Goal: Information Seeking & Learning: Learn about a topic

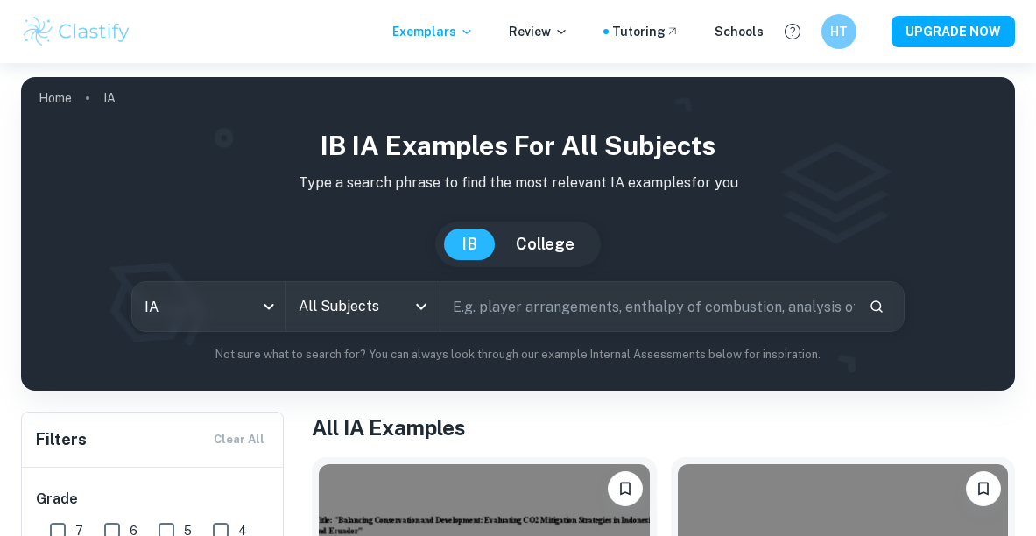
scroll to position [37, 0]
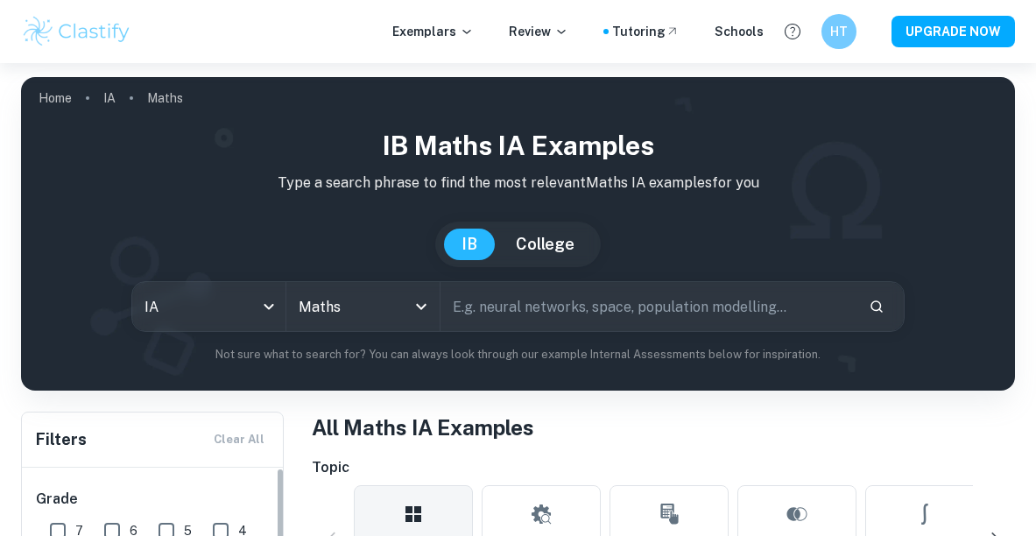
scroll to position [257, 0]
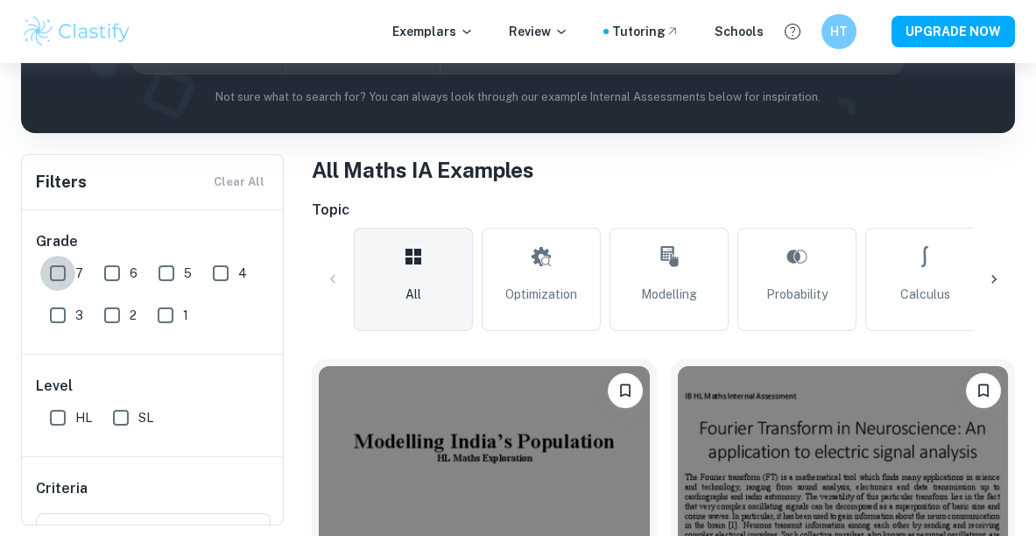
click at [61, 282] on input "7" at bounding box center [57, 273] width 35 height 35
checkbox input "true"
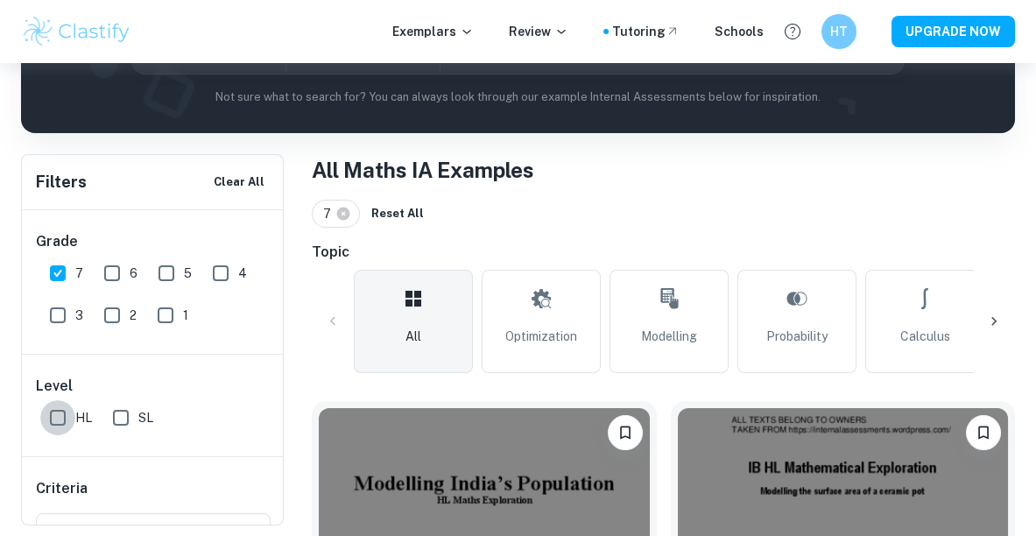
click at [60, 417] on input "HL" at bounding box center [57, 417] width 35 height 35
checkbox input "true"
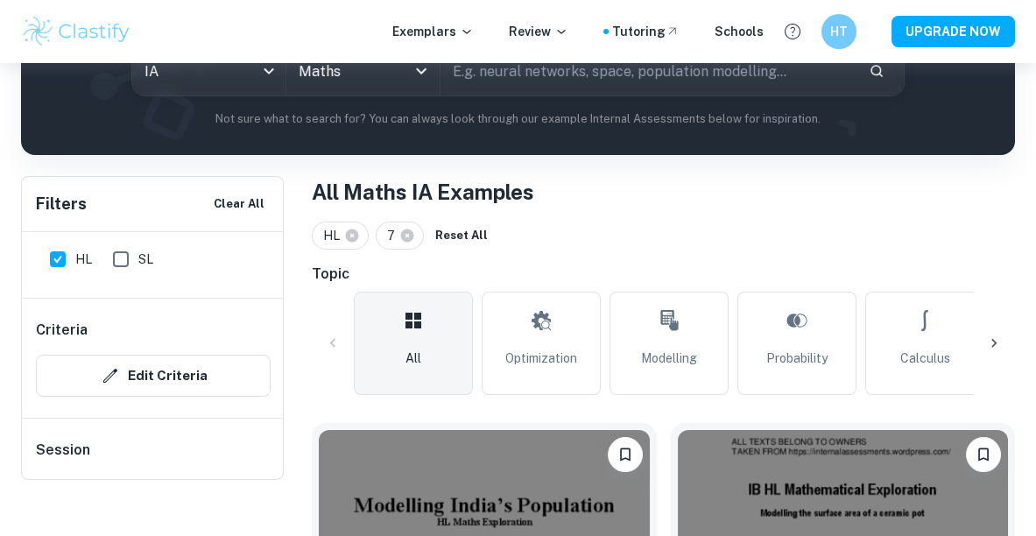
scroll to position [250, 0]
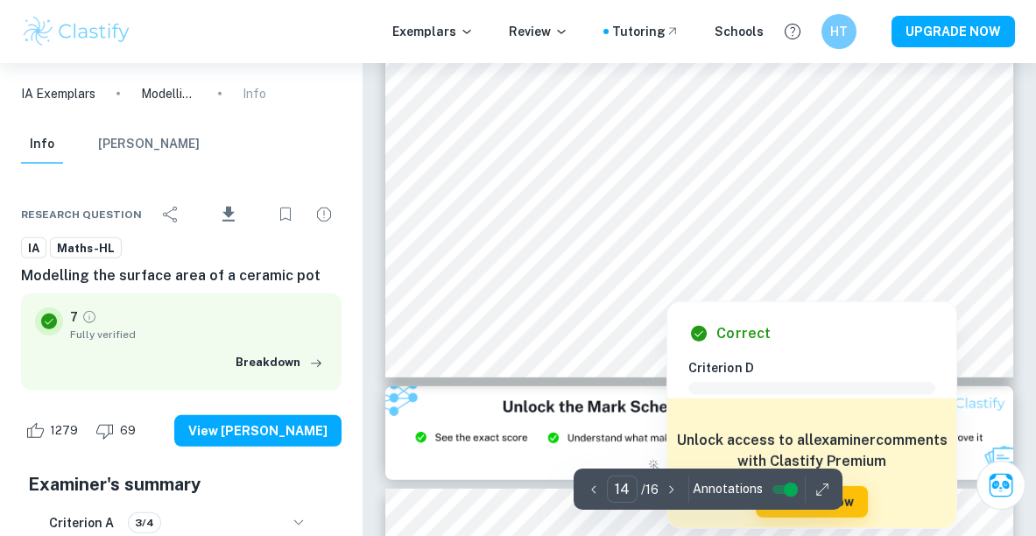
scroll to position [12544, 0]
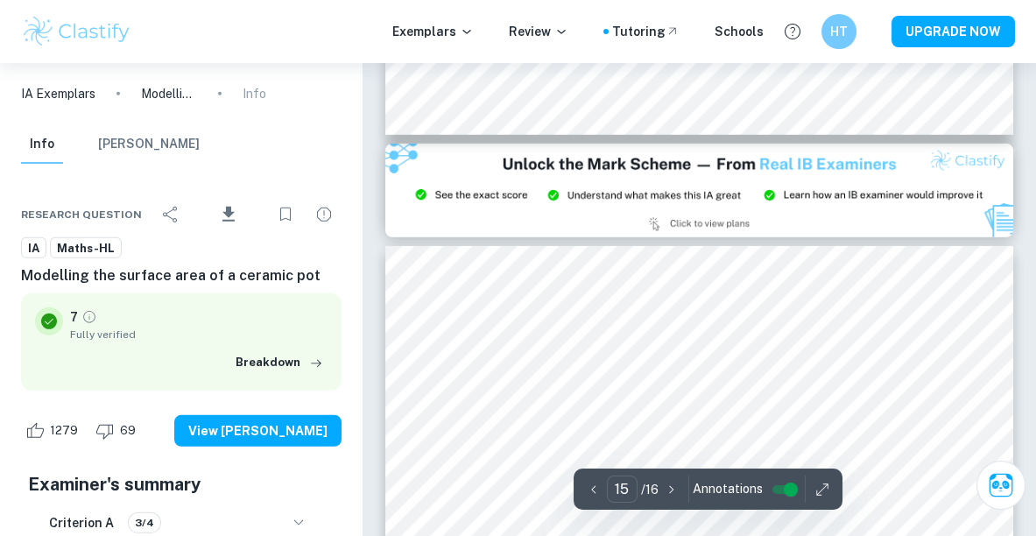
type input "14"
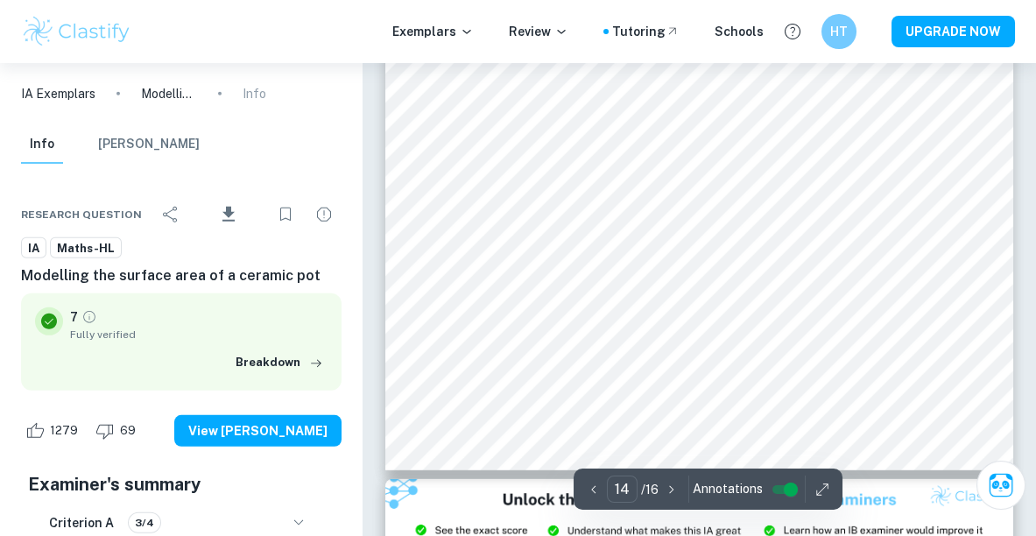
scroll to position [12462, 0]
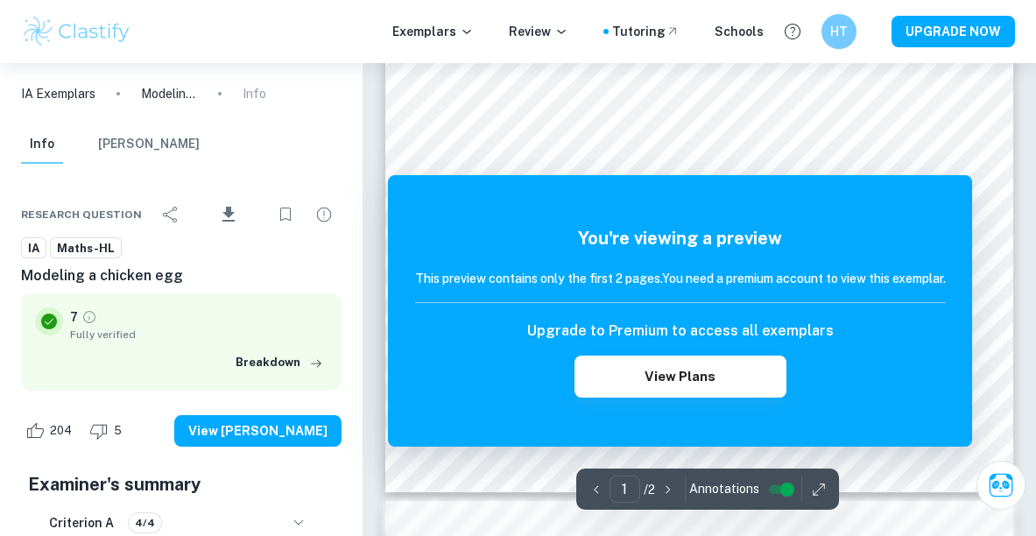
scroll to position [475, 0]
